Goal: Transaction & Acquisition: Purchase product/service

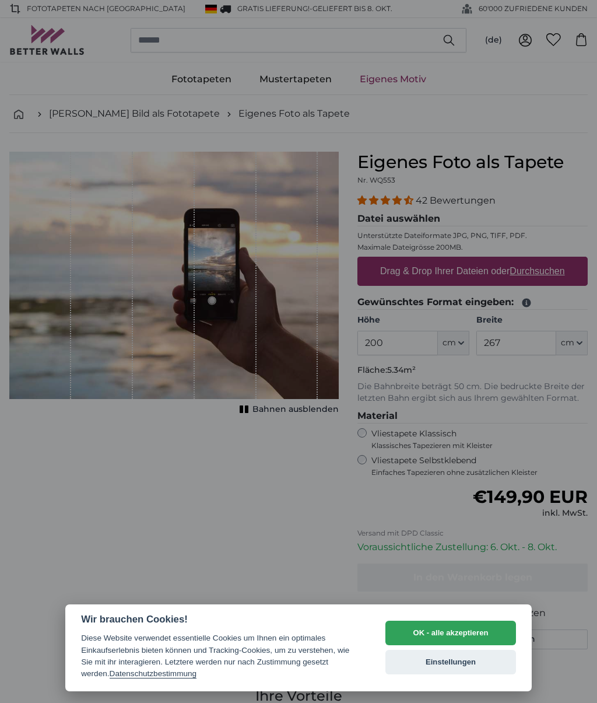
click at [398, 339] on div at bounding box center [298, 351] width 597 height 703
click at [423, 632] on button "OK - alle akzeptieren" at bounding box center [450, 632] width 131 height 24
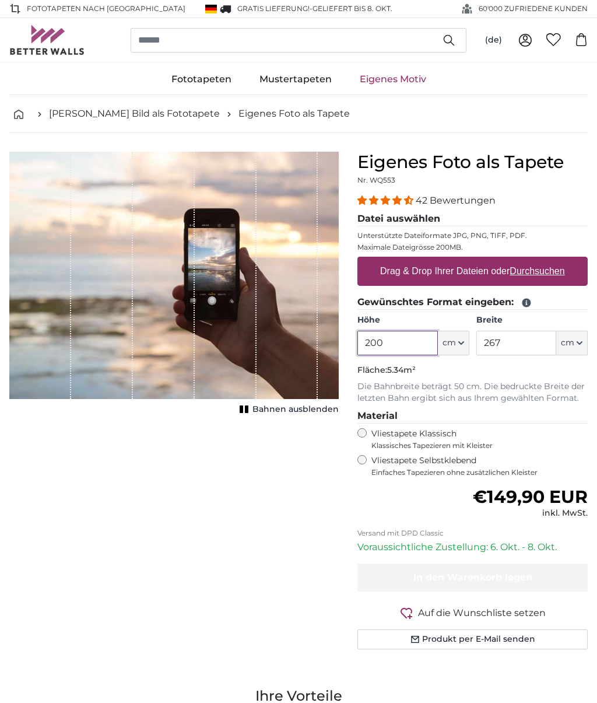
click at [395, 339] on input "200" at bounding box center [397, 343] width 80 height 24
type input "2"
type input "300"
click at [508, 342] on input "267" at bounding box center [516, 343] width 80 height 24
type input "2"
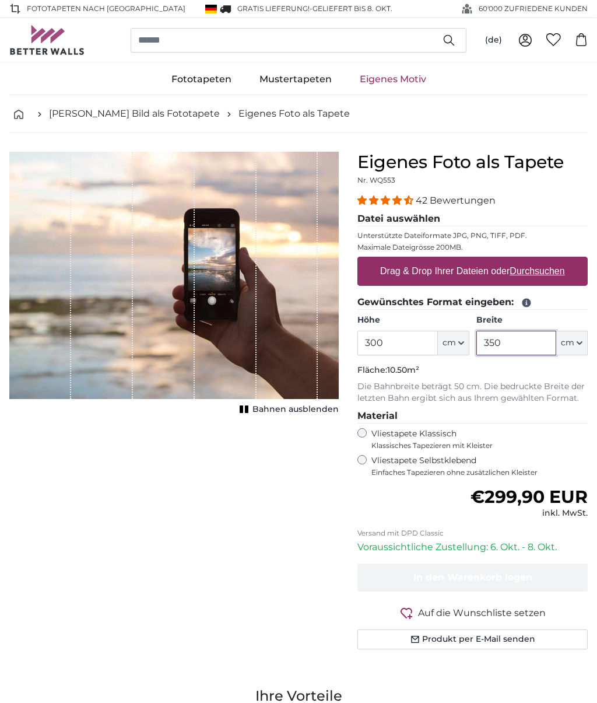
type input "350"
click at [473, 274] on label "Drag & Drop Ihrer Dateien oder Durchsuchen" at bounding box center [473, 271] width 194 height 23
click at [473, 260] on input "Drag & Drop Ihrer Dateien oder Durchsuchen" at bounding box center [472, 258] width 230 height 3
type input "**********"
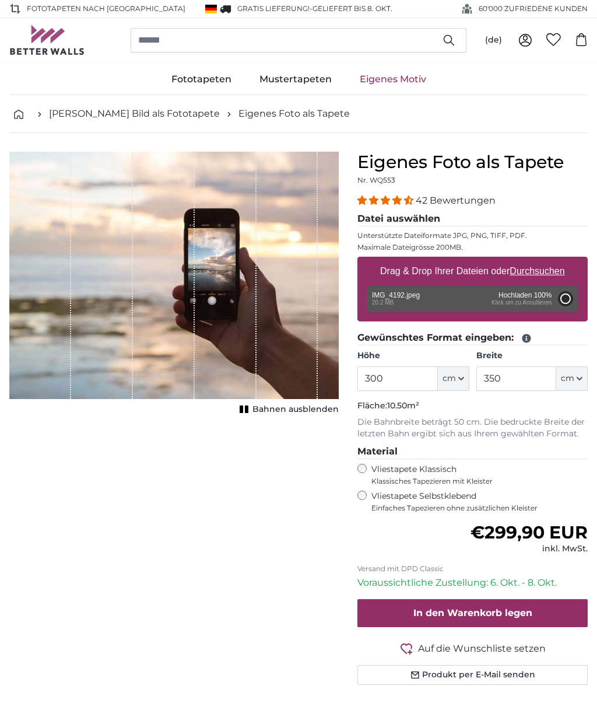
type input "200"
type input "286"
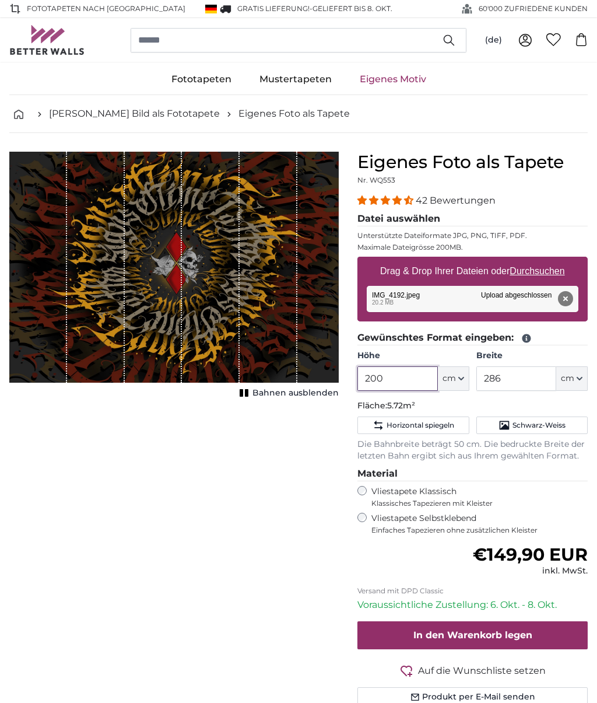
click at [398, 374] on input "200" at bounding box center [397, 378] width 80 height 24
type input "2"
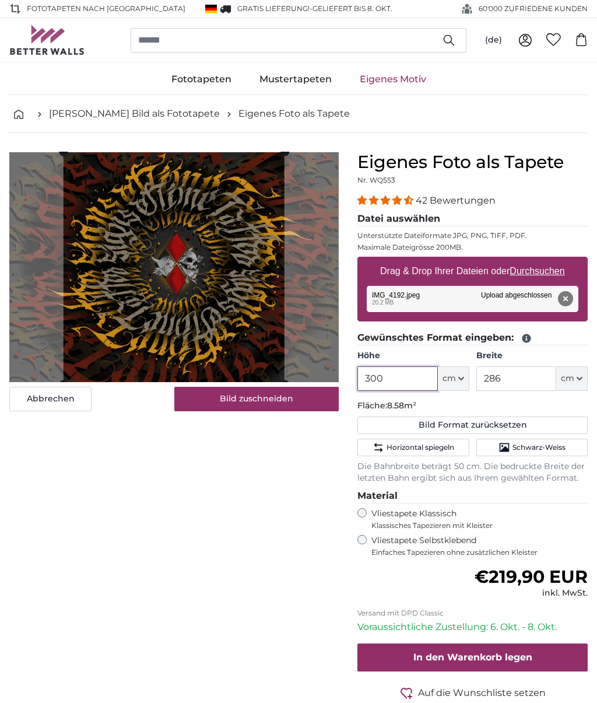
type input "300"
click at [515, 380] on input "286" at bounding box center [516, 378] width 80 height 24
type input "2"
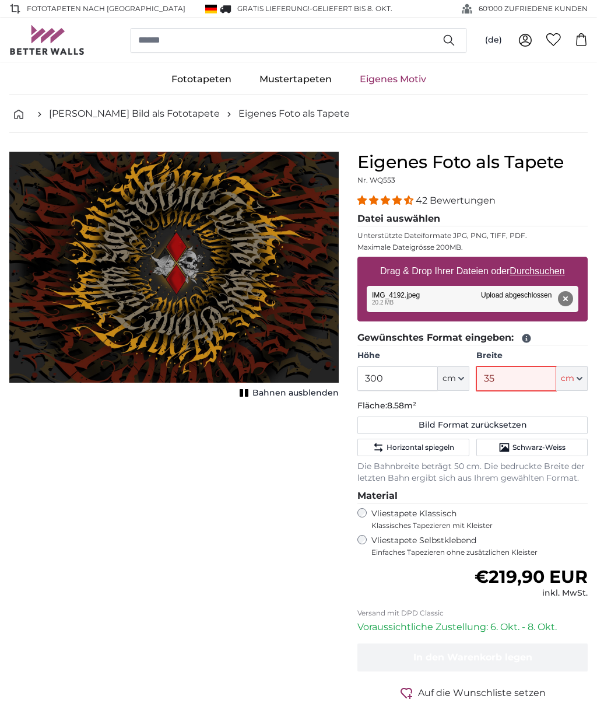
type input "350"
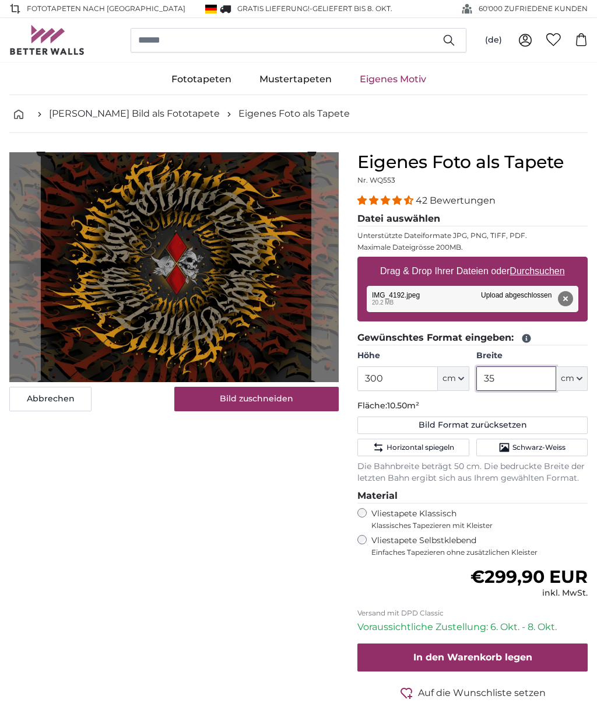
type input "355"
